Goal: Task Accomplishment & Management: Manage account settings

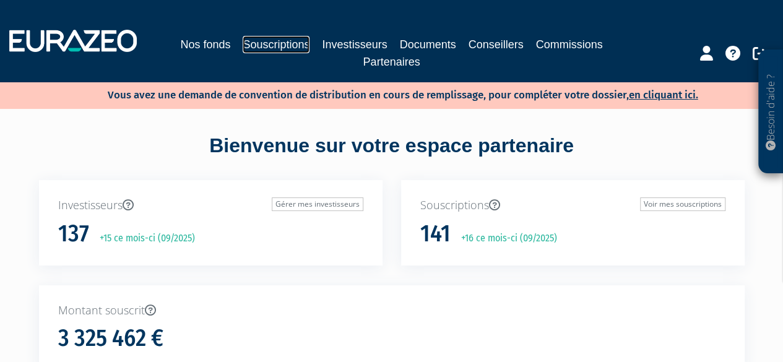
click at [266, 43] on link "Souscriptions" at bounding box center [276, 44] width 67 height 17
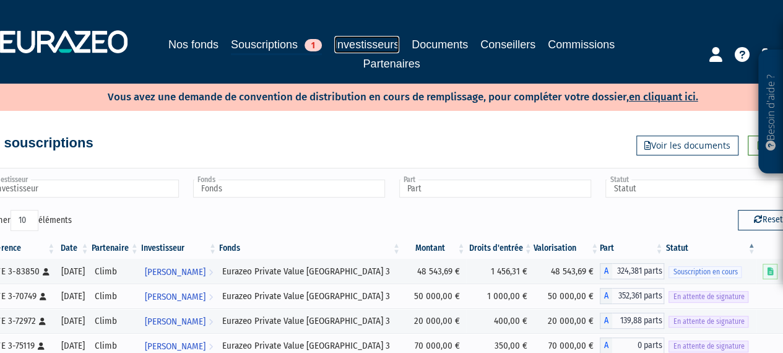
click at [366, 39] on link "Investisseurs" at bounding box center [366, 44] width 65 height 17
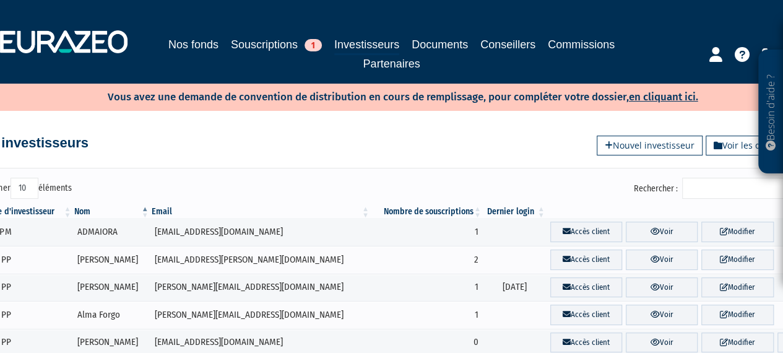
click at [33, 186] on select "10 25 50 100" at bounding box center [25, 188] width 28 height 21
select select "100"
click at [12, 178] on select "10 25 50 100" at bounding box center [25, 188] width 28 height 21
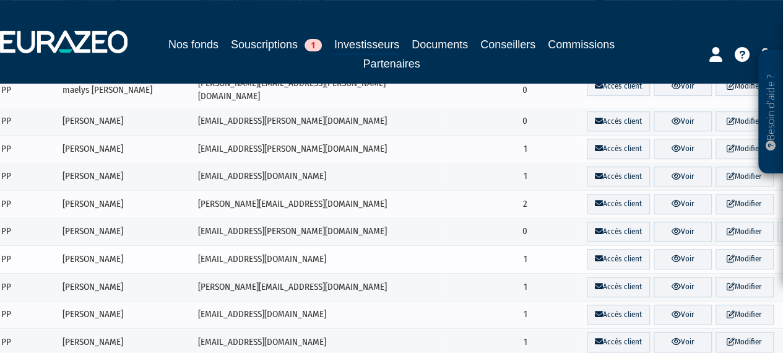
scroll to position [2713, 0]
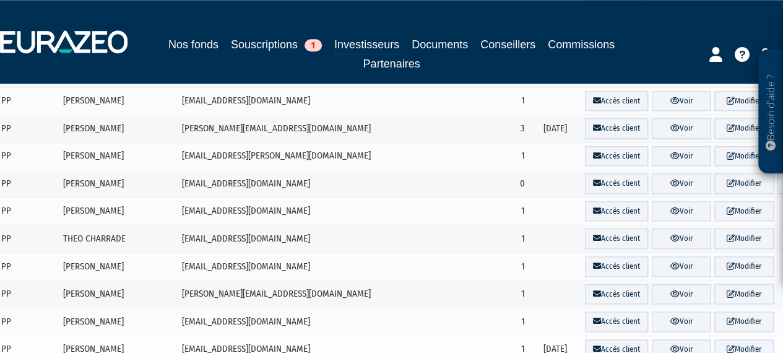
scroll to position [690, 0]
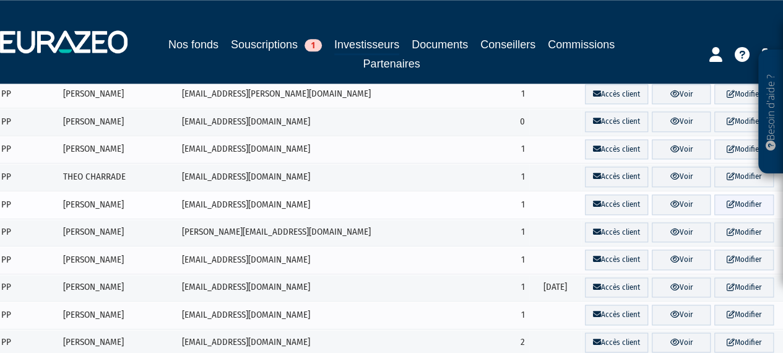
click at [728, 194] on link "Modifier" at bounding box center [744, 204] width 59 height 20
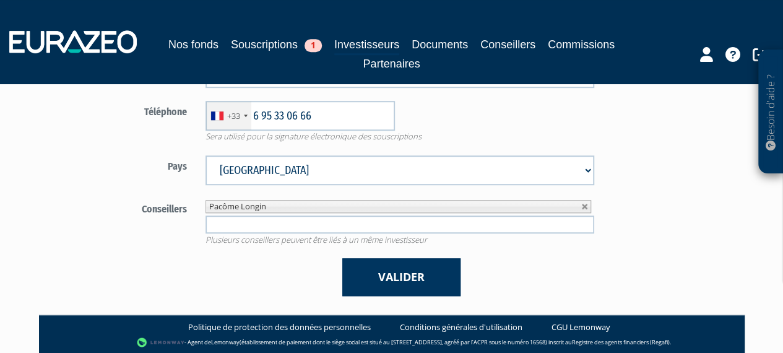
scroll to position [372, 0]
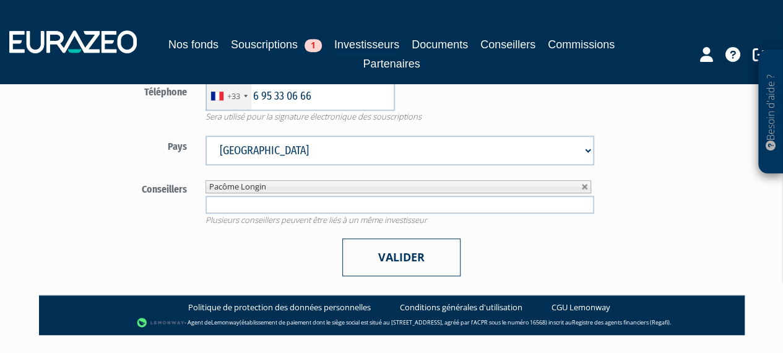
click at [365, 262] on button "Valider" at bounding box center [401, 257] width 118 height 38
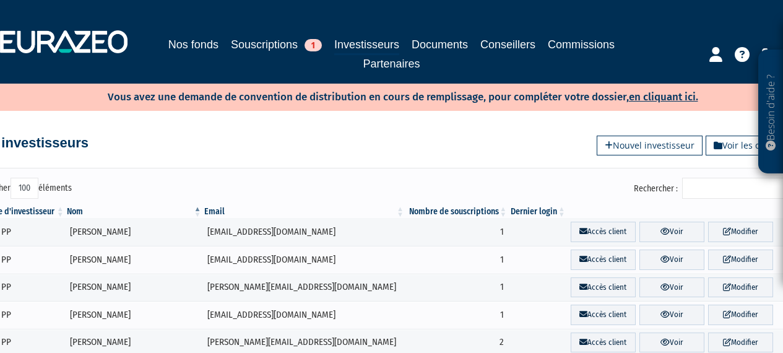
select select "100"
click at [263, 51] on link "Souscriptions 1" at bounding box center [276, 44] width 91 height 17
click at [267, 38] on link "Souscriptions 1" at bounding box center [276, 44] width 91 height 17
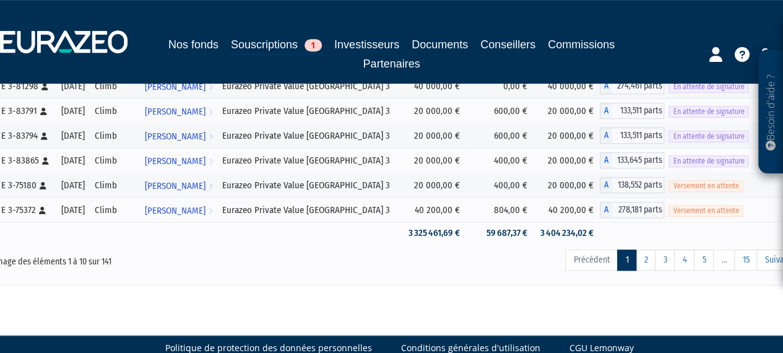
scroll to position [305, 0]
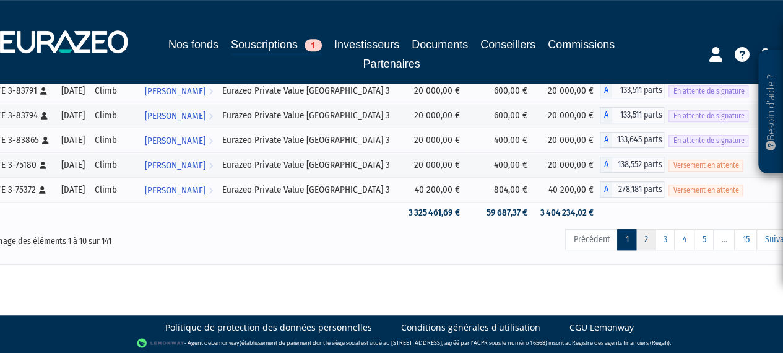
click at [642, 237] on link "2" at bounding box center [646, 239] width 20 height 21
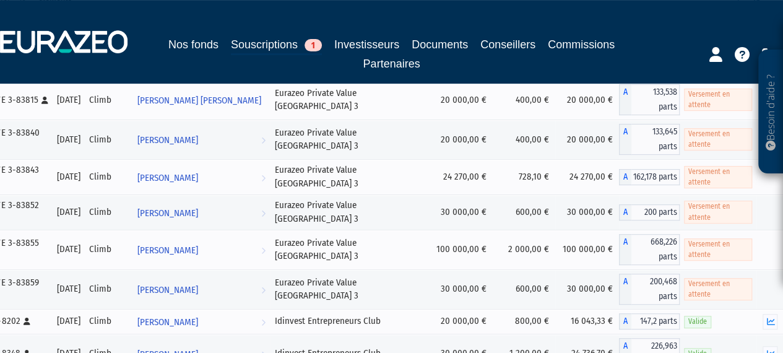
scroll to position [274, 0]
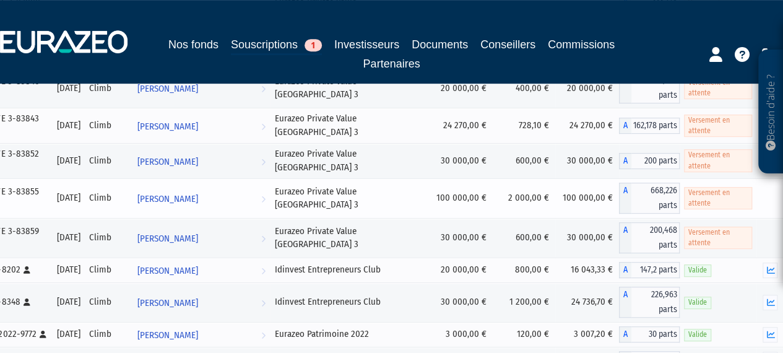
drag, startPoint x: 71, startPoint y: 184, endPoint x: 89, endPoint y: 183, distance: 18.6
click at [81, 191] on div "[DATE]" at bounding box center [69, 197] width 24 height 13
